Goal: Transaction & Acquisition: Purchase product/service

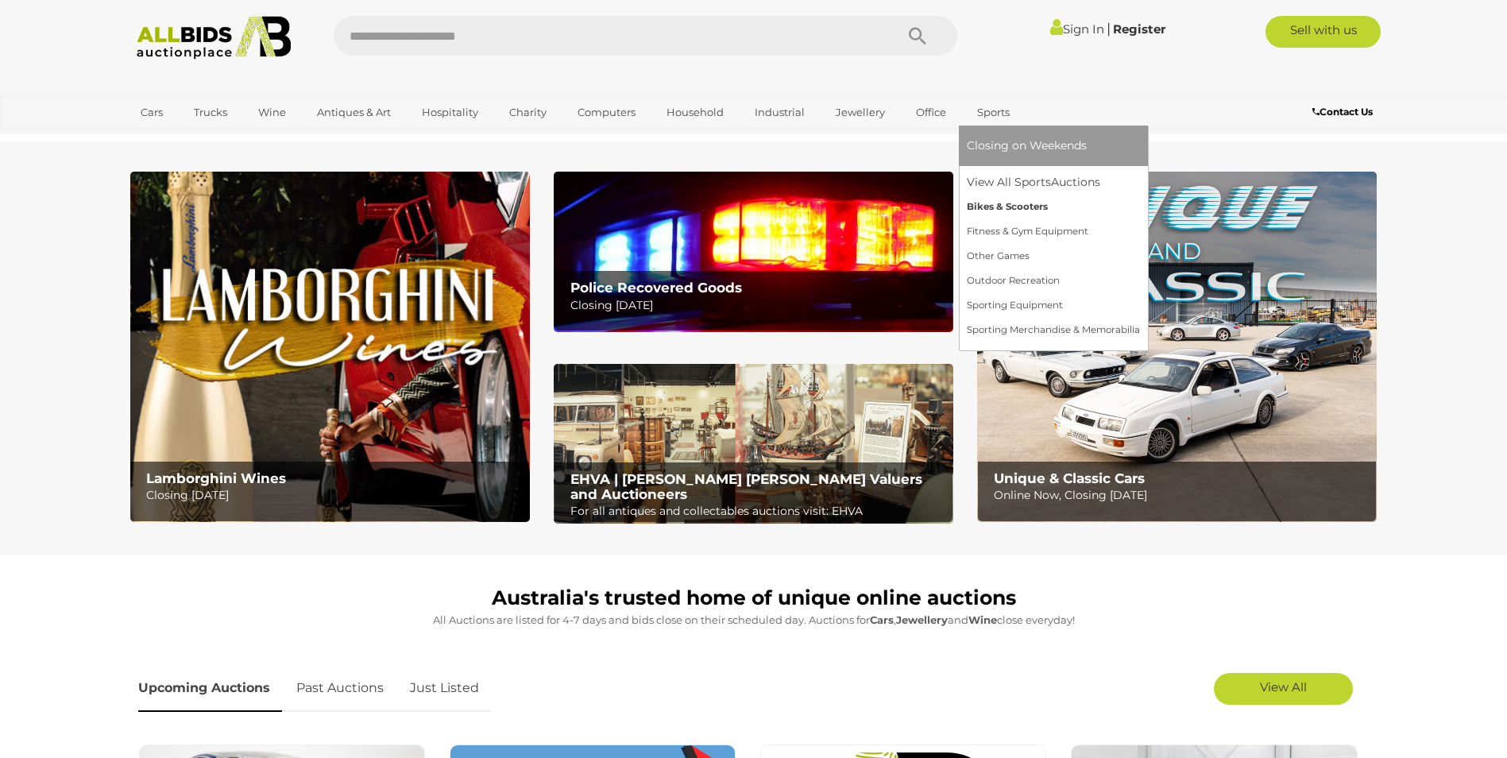
click at [975, 208] on link "Bikes & Scooters" at bounding box center [1053, 207] width 173 height 25
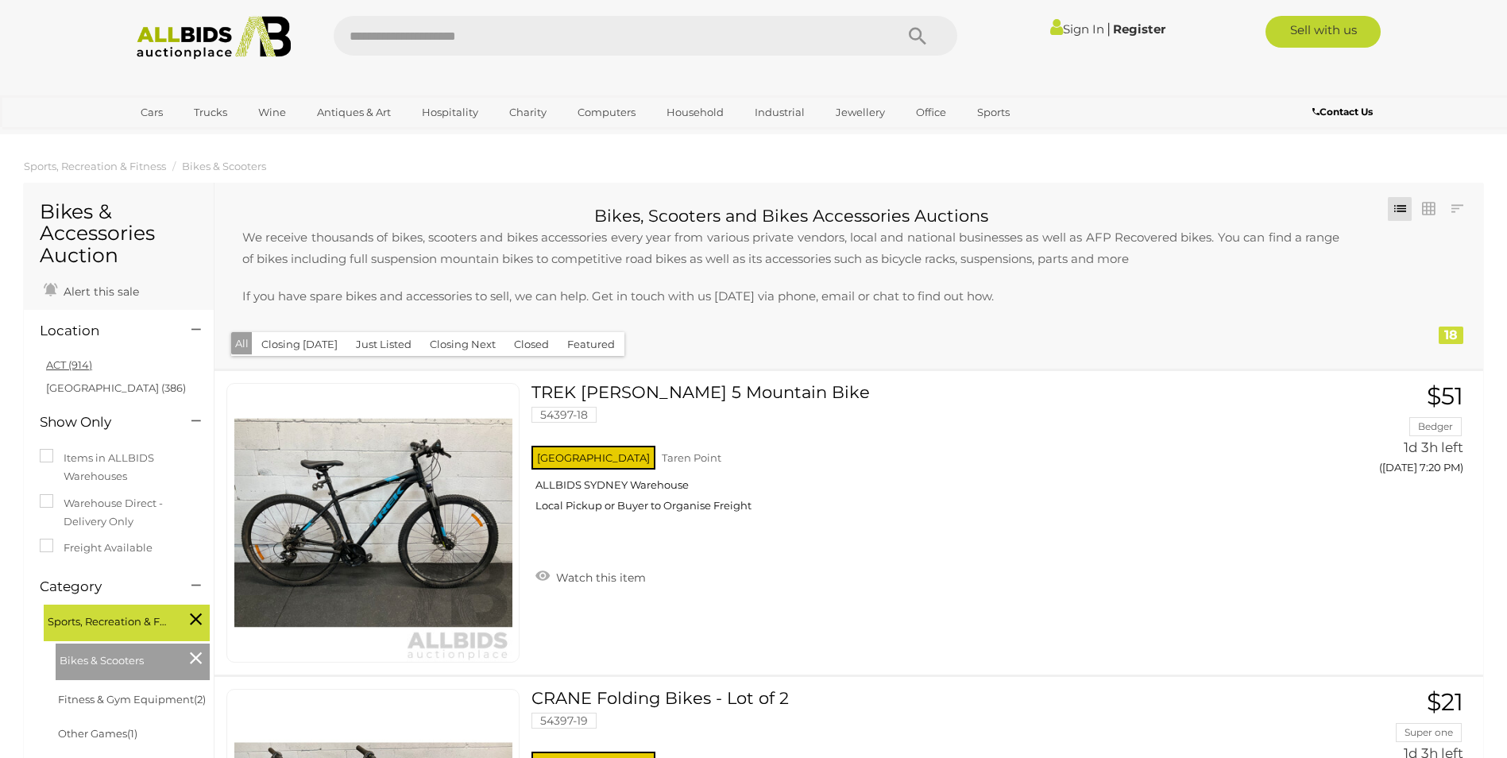
click at [69, 365] on link "ACT (914)" at bounding box center [69, 364] width 46 height 13
